Goal: Check status: Check status

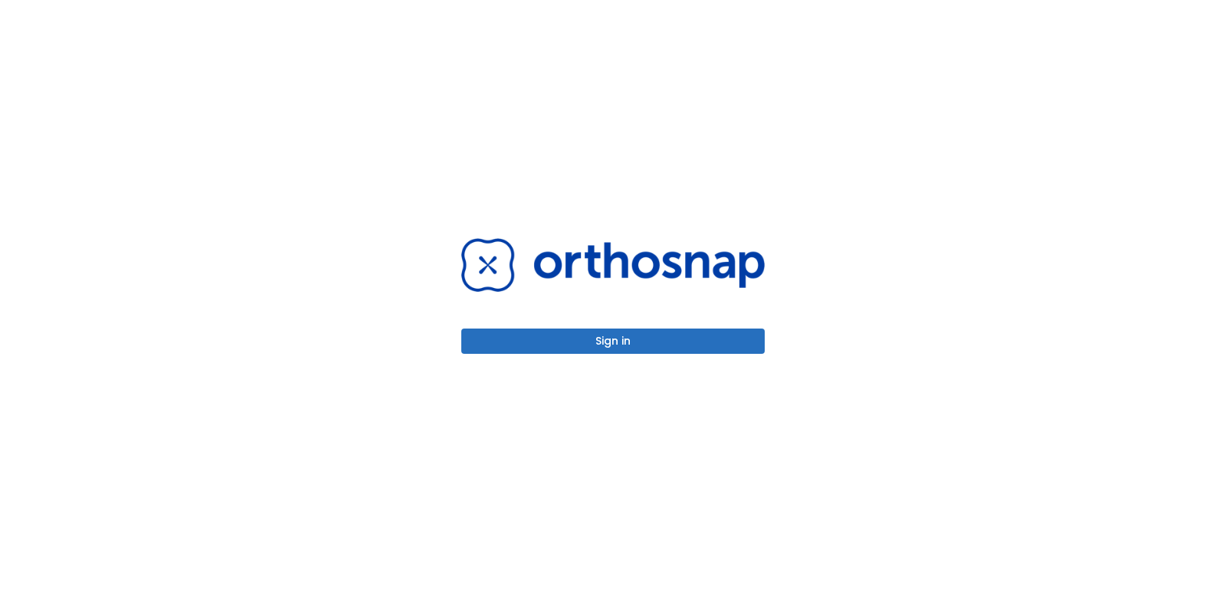
click at [641, 357] on body "Sign in" at bounding box center [613, 296] width 1226 height 592
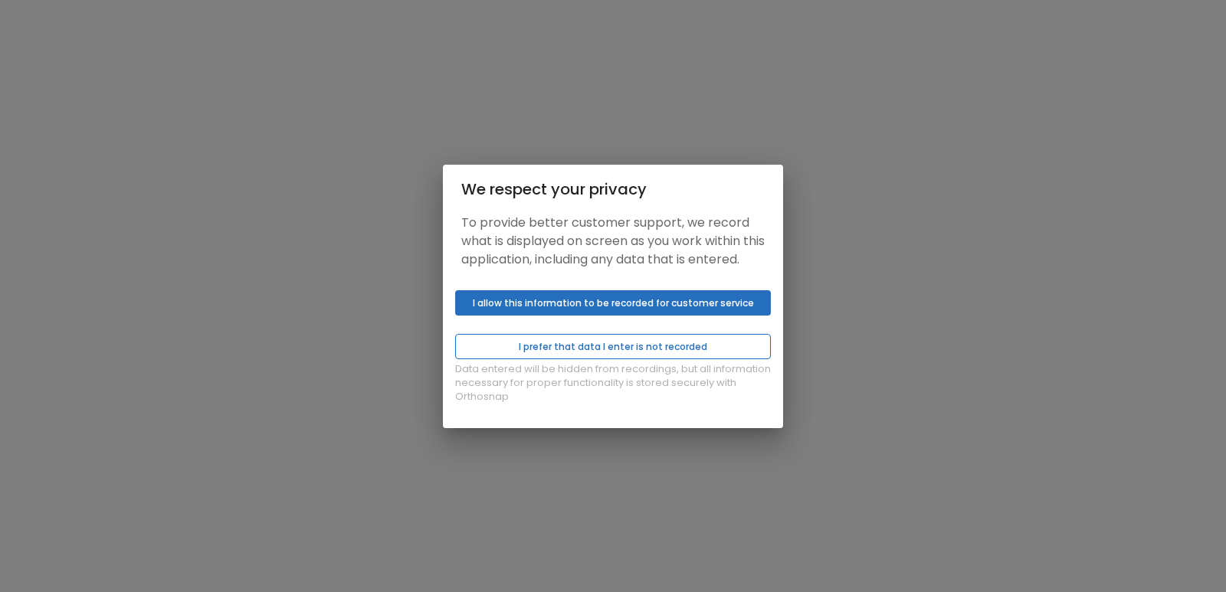
click at [646, 349] on button "I prefer that data I enter is not recorded" at bounding box center [613, 346] width 316 height 25
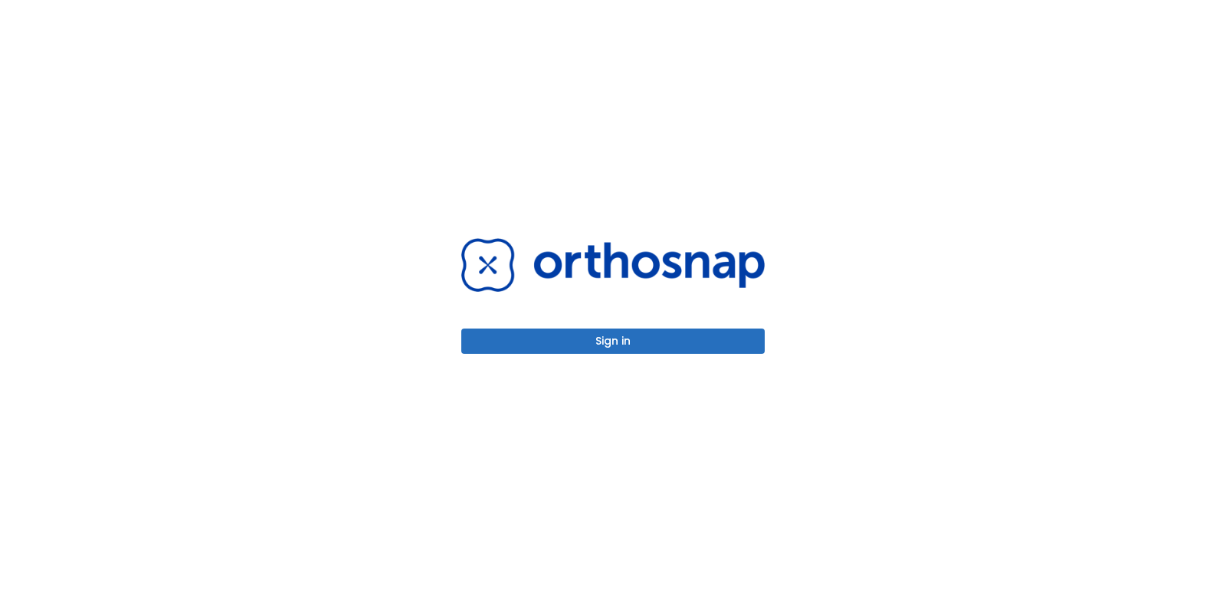
click at [575, 355] on div "Sign in" at bounding box center [613, 296] width 340 height 592
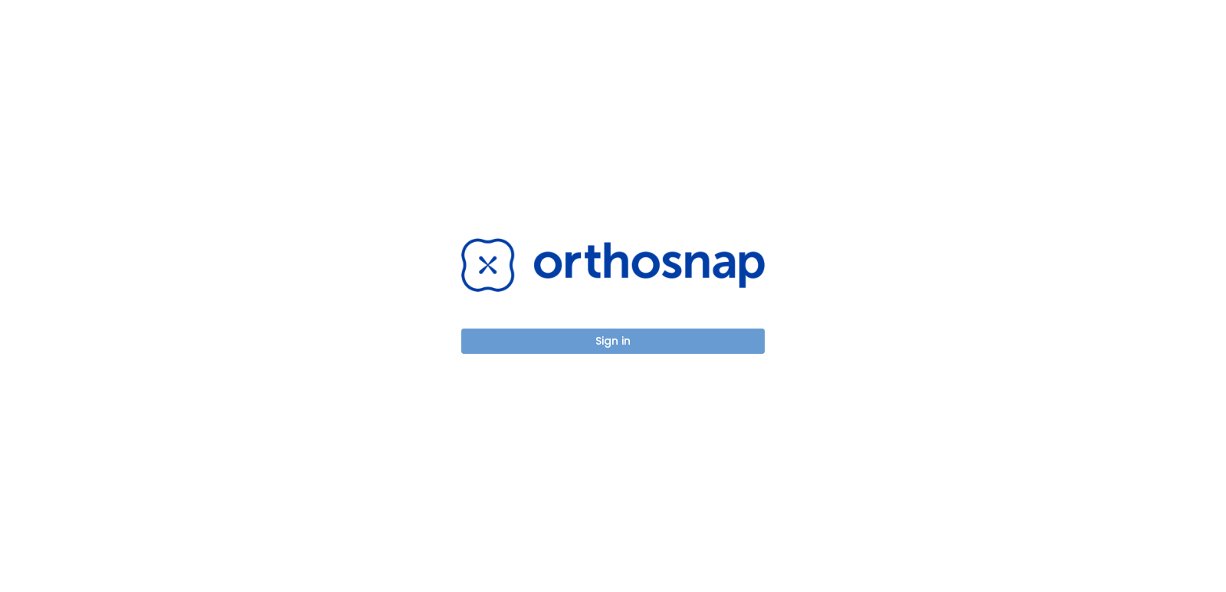
click at [590, 339] on button "Sign in" at bounding box center [612, 341] width 303 height 25
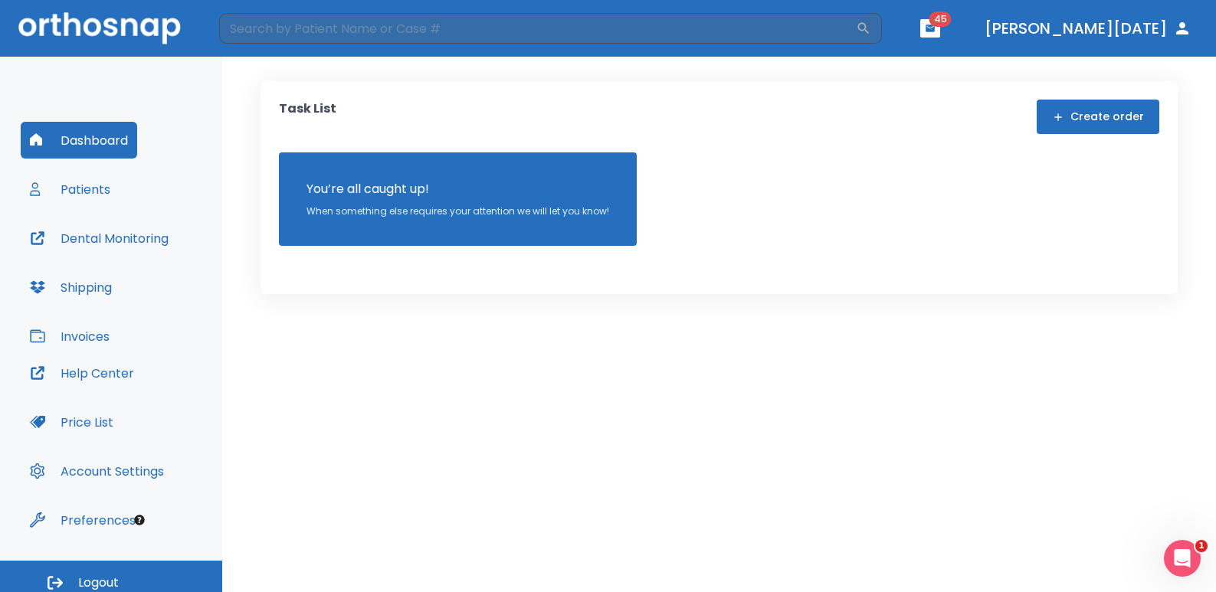
click at [338, 47] on header "​ 45 [PERSON_NAME][DATE]" at bounding box center [608, 28] width 1216 height 57
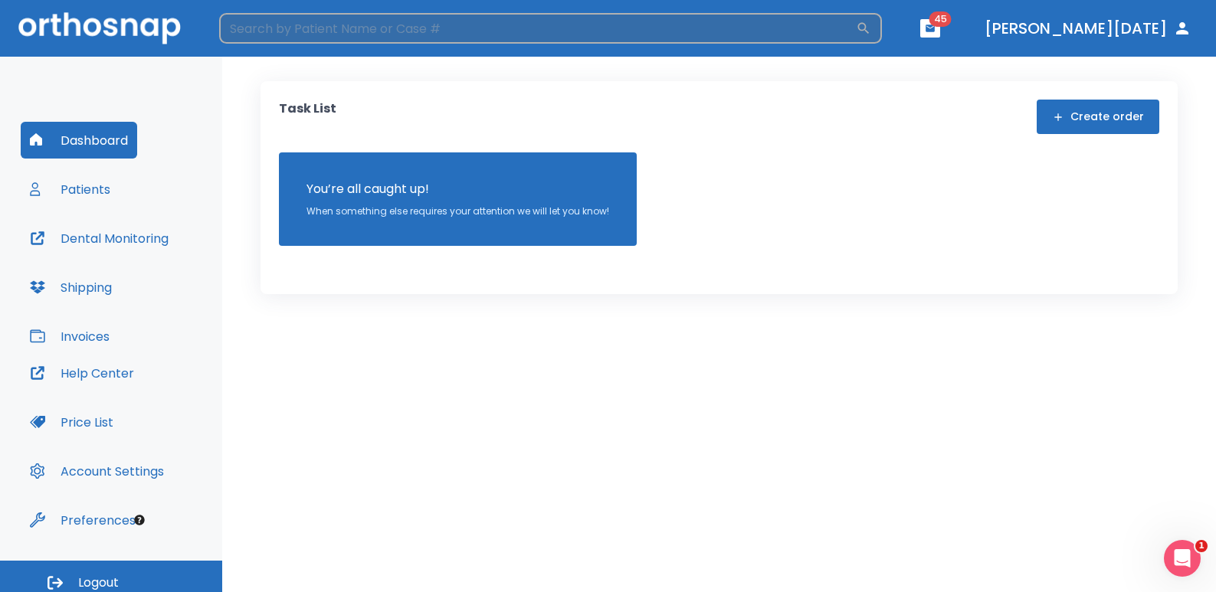
click at [343, 31] on input "search" at bounding box center [537, 28] width 637 height 31
type input "[PERSON_NAME]"
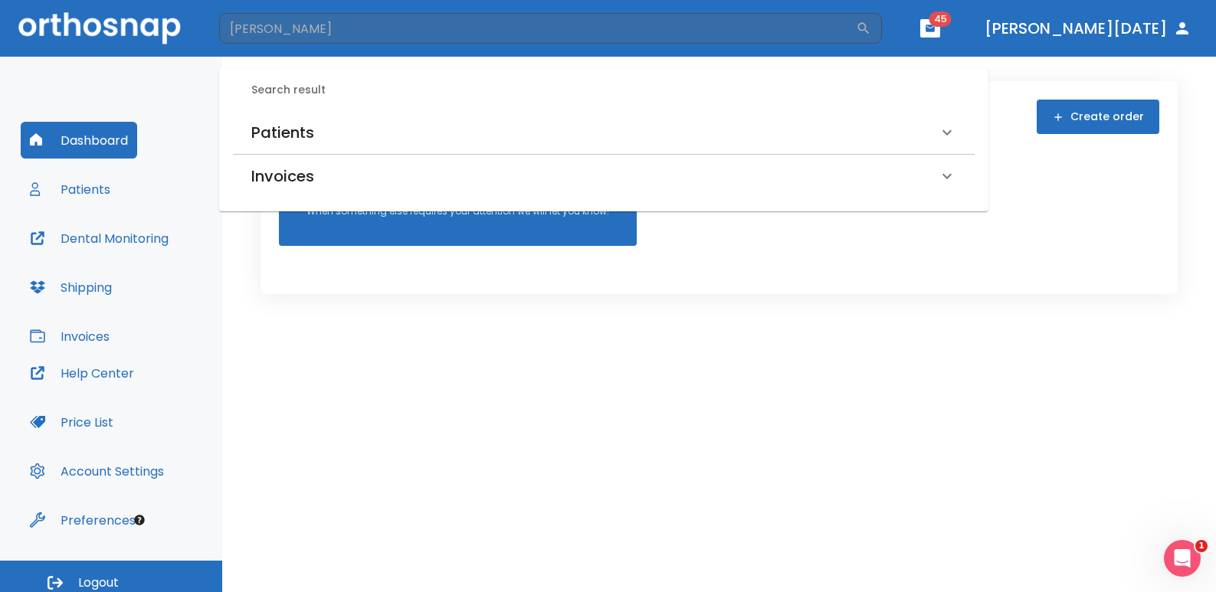
click at [298, 119] on div "Patients" at bounding box center [604, 132] width 742 height 43
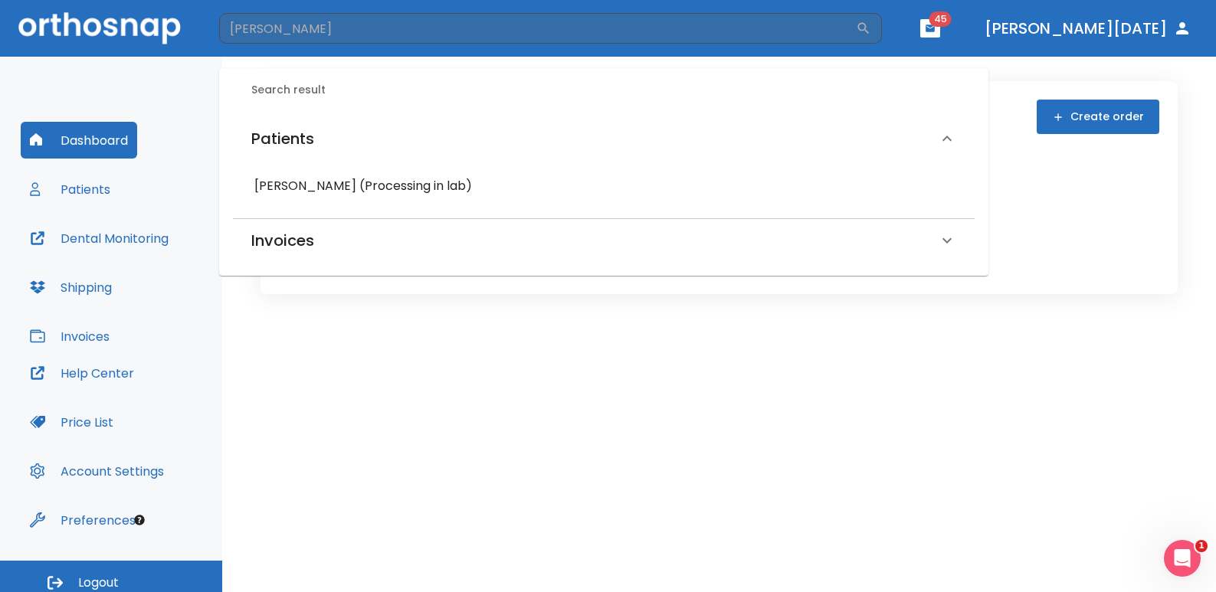
click at [316, 176] on h6 "[PERSON_NAME] (Processing in lab)" at bounding box center [603, 185] width 699 height 21
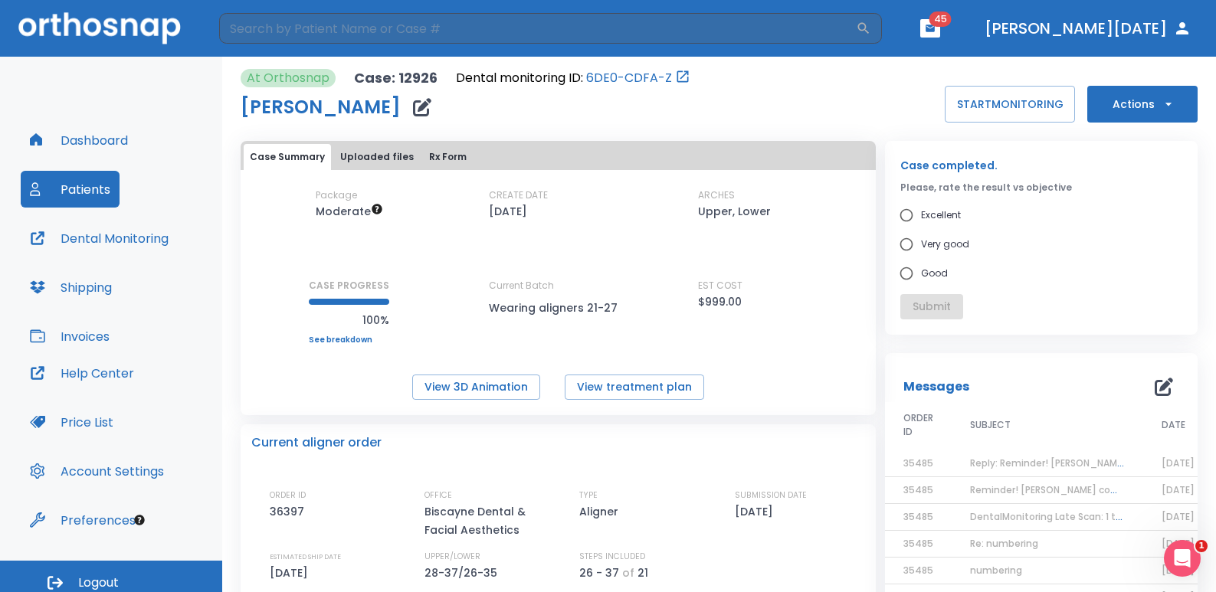
click at [791, 105] on div "At Orthosnap Case: 12926 Dental monitoring ID: 6DE0-CDFA-Z [PERSON_NAME] START …" at bounding box center [719, 96] width 957 height 54
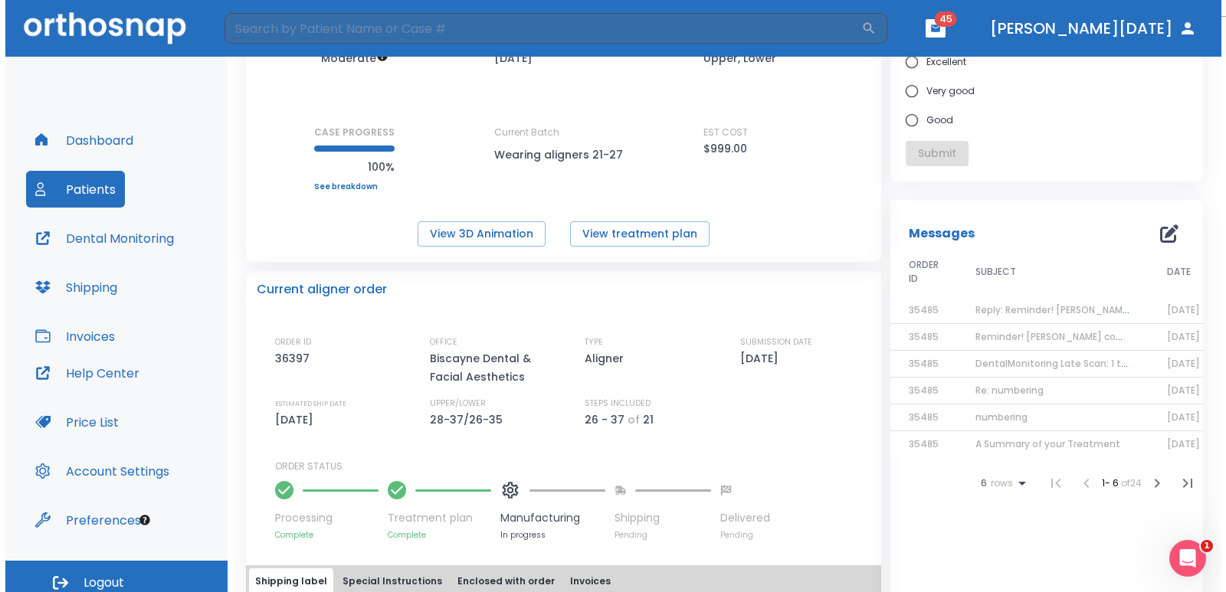
scroll to position [77, 0]
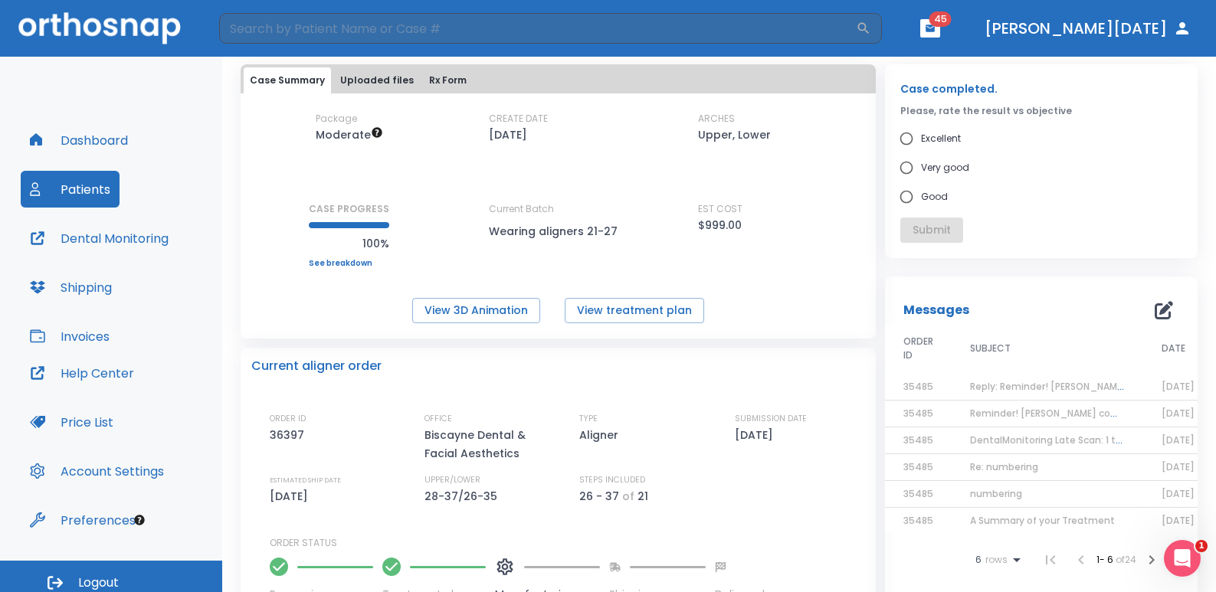
click at [1022, 388] on span "Reply: Reminder! [PERSON_NAME] completed, please assess final result!" at bounding box center [1140, 386] width 340 height 13
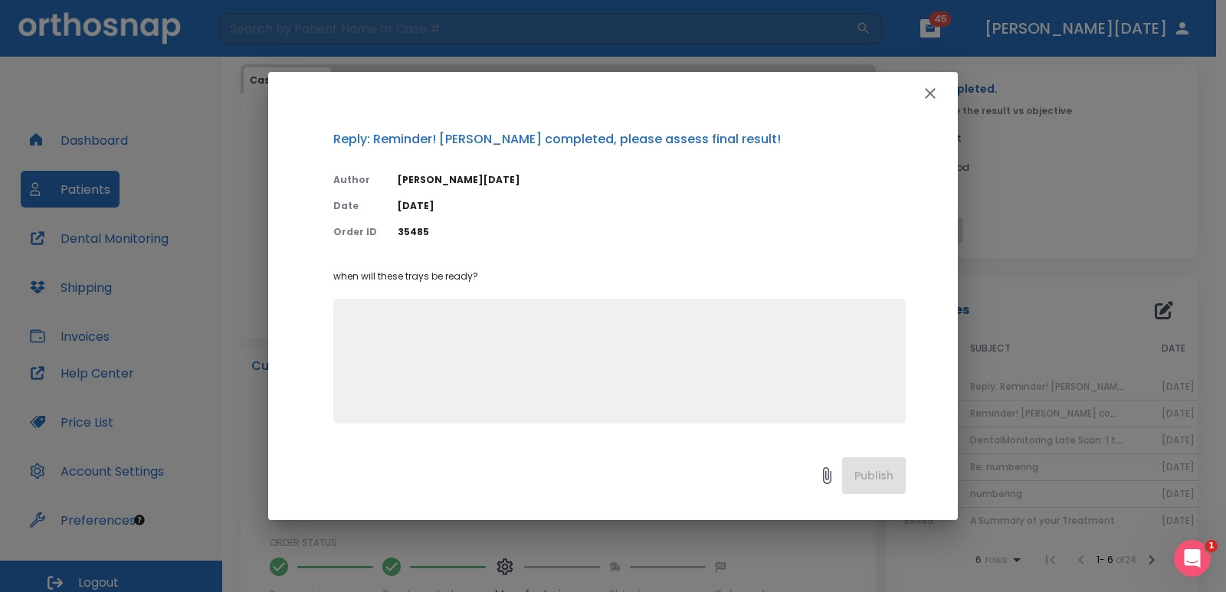
click at [930, 97] on icon "button" at bounding box center [930, 93] width 18 height 18
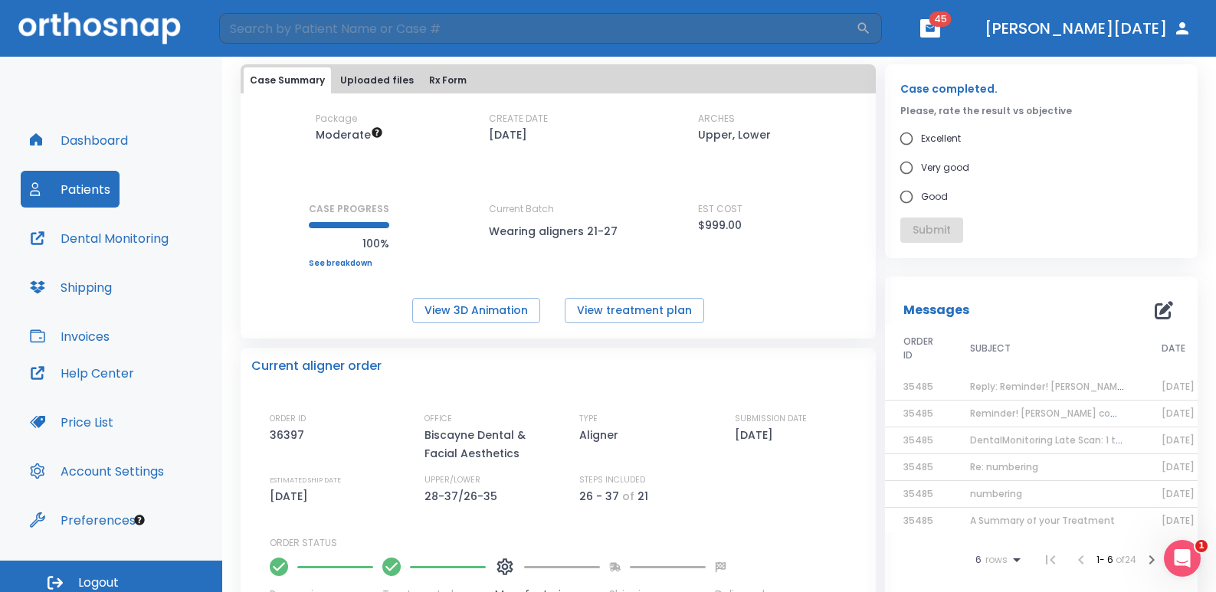
click at [1027, 408] on span "Reminder! [PERSON_NAME] completed, please assess final result!" at bounding box center [1125, 413] width 310 height 13
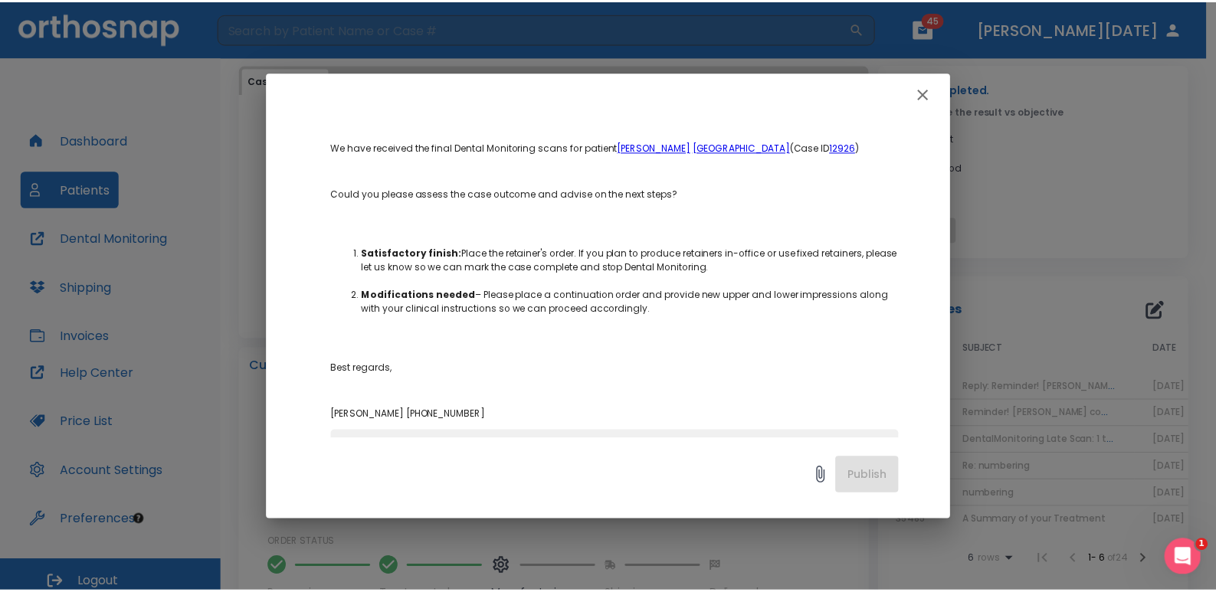
scroll to position [162, 0]
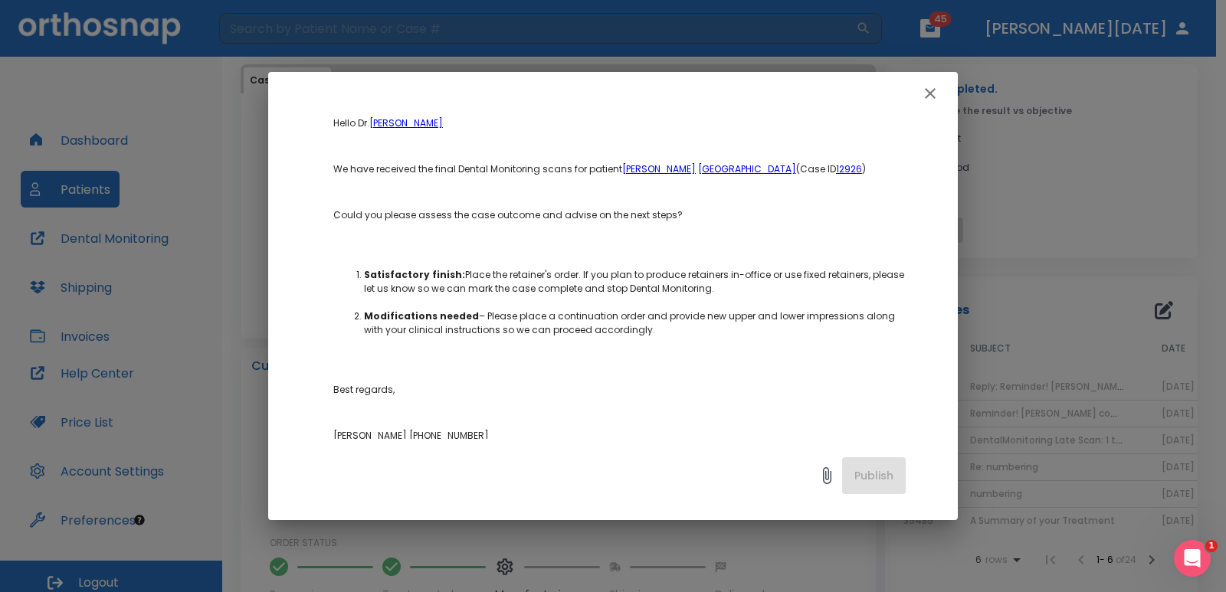
click at [937, 90] on icon "button" at bounding box center [930, 93] width 18 height 18
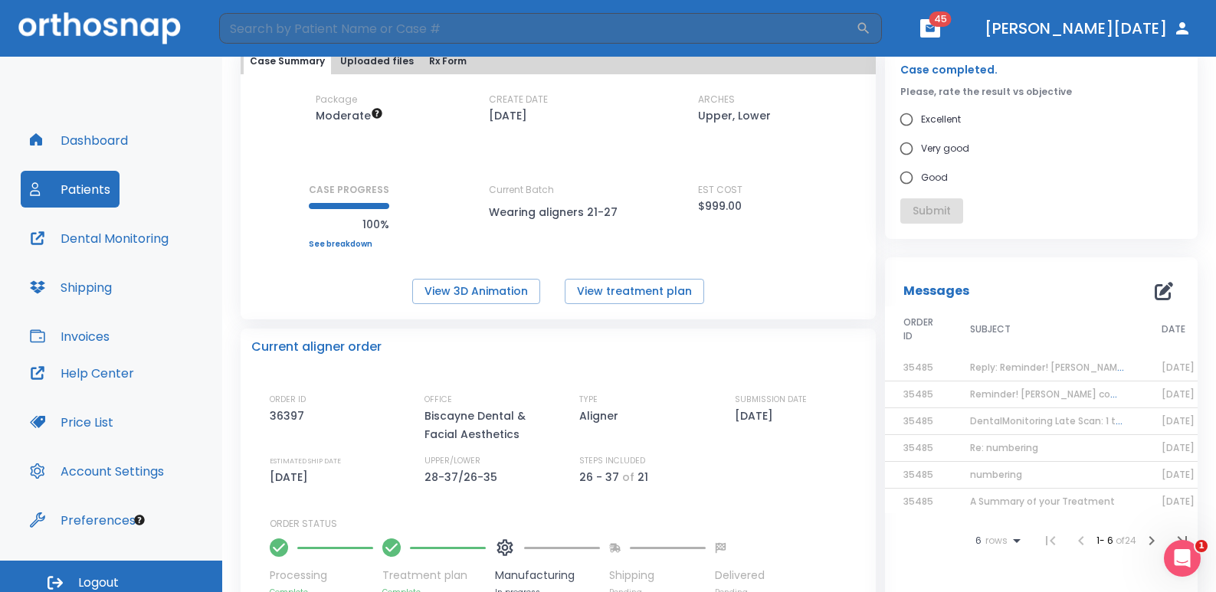
scroll to position [0, 0]
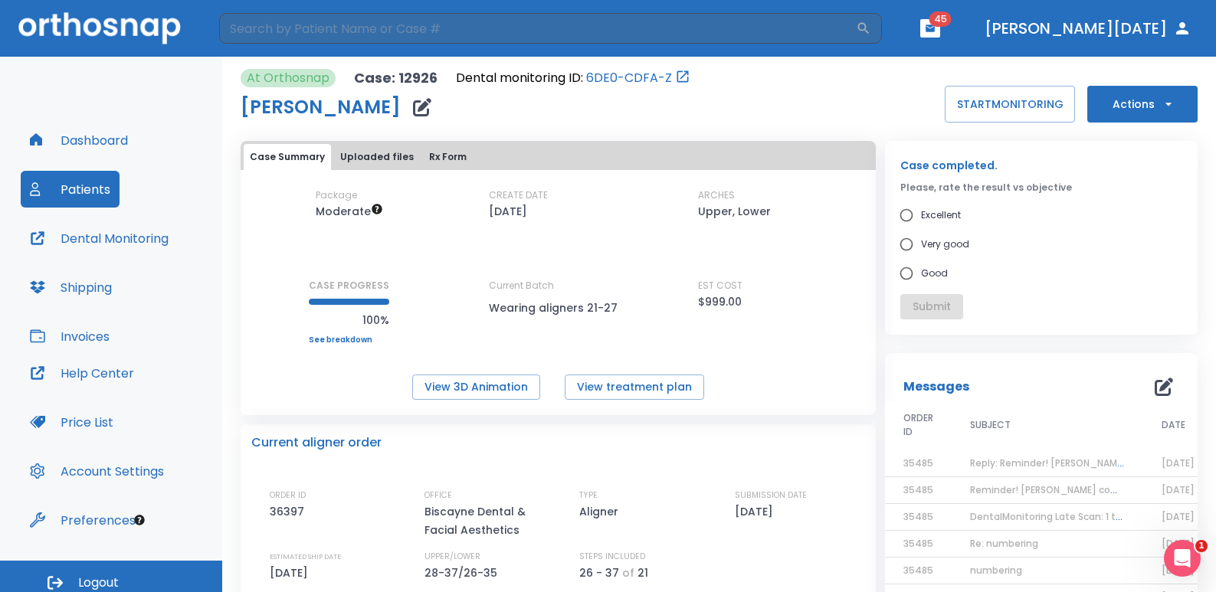
click at [102, 33] on img at bounding box center [99, 27] width 162 height 31
